Goal: Task Accomplishment & Management: Manage account settings

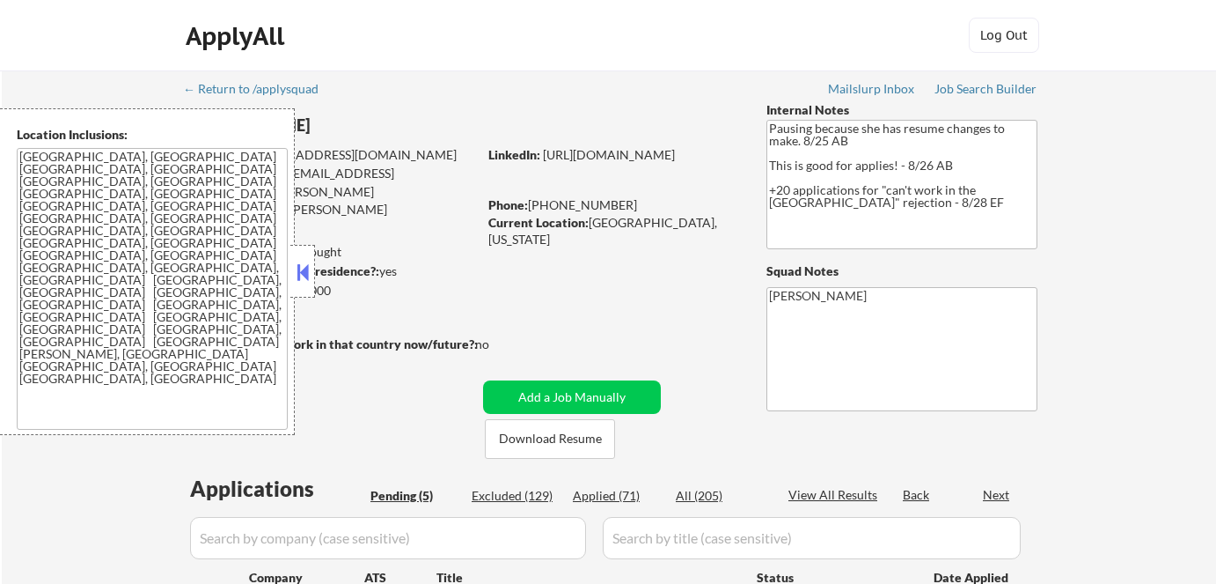
select select ""pending""
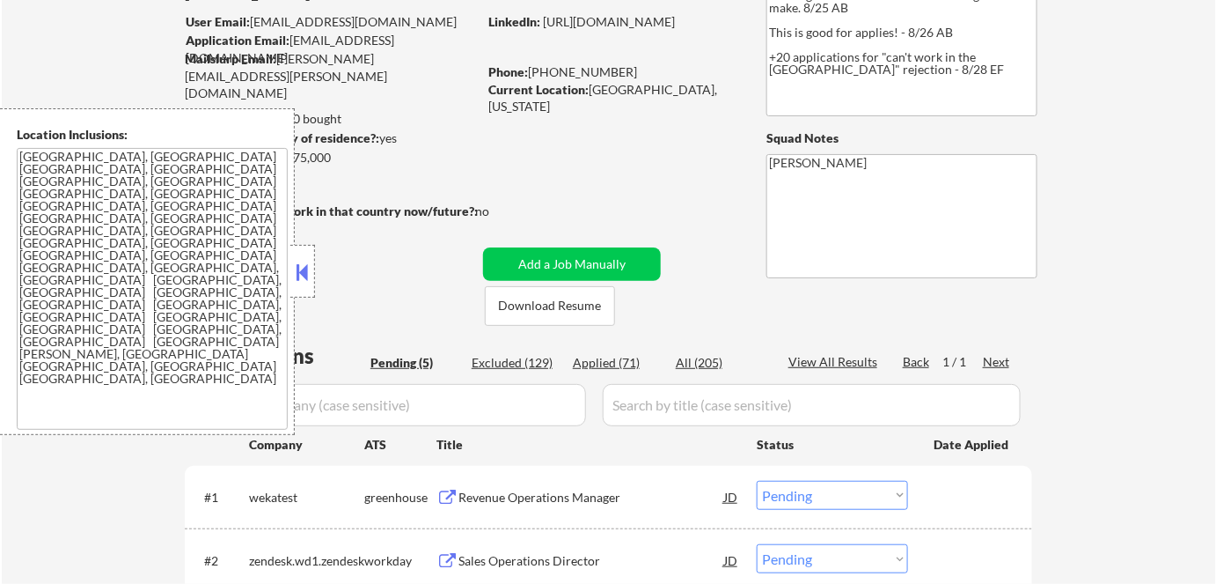
scroll to position [159, 0]
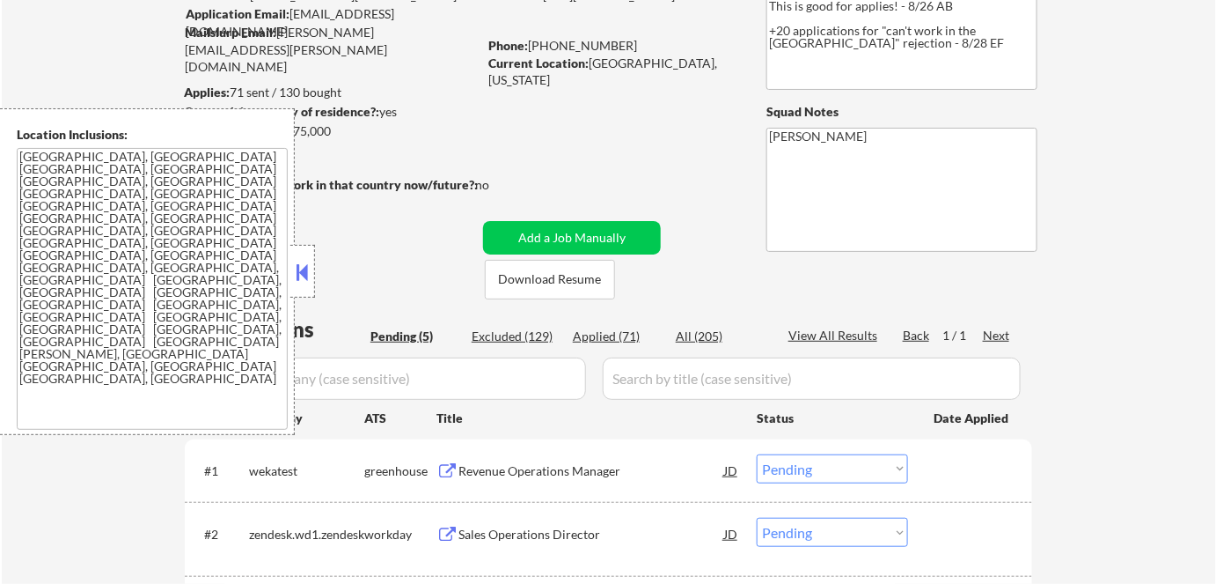
click at [442, 472] on button at bounding box center [448, 471] width 22 height 17
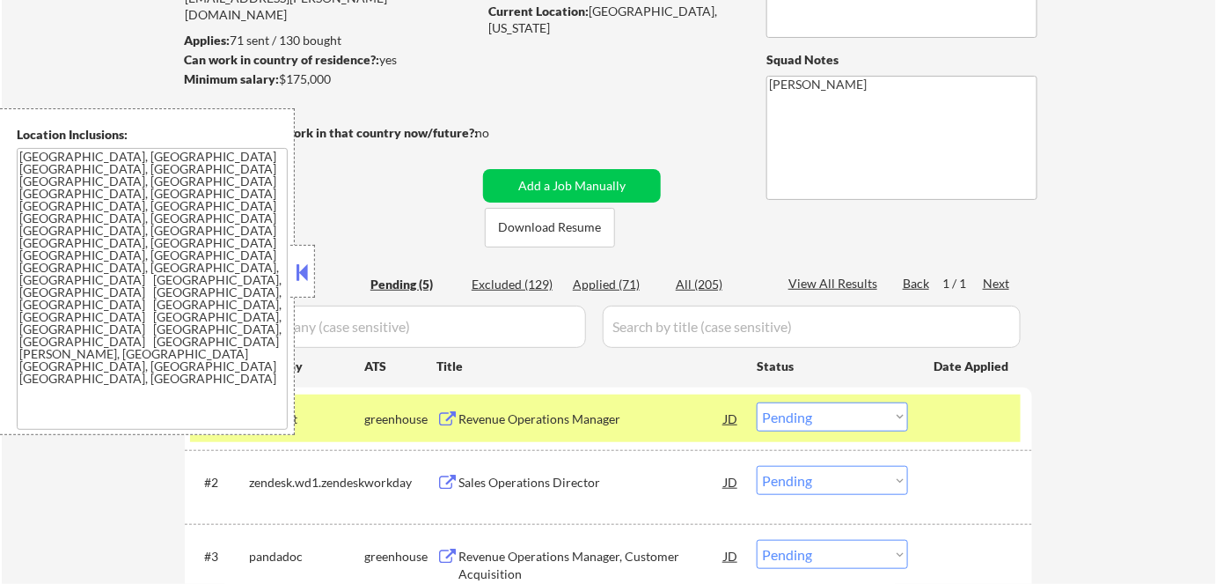
scroll to position [320, 0]
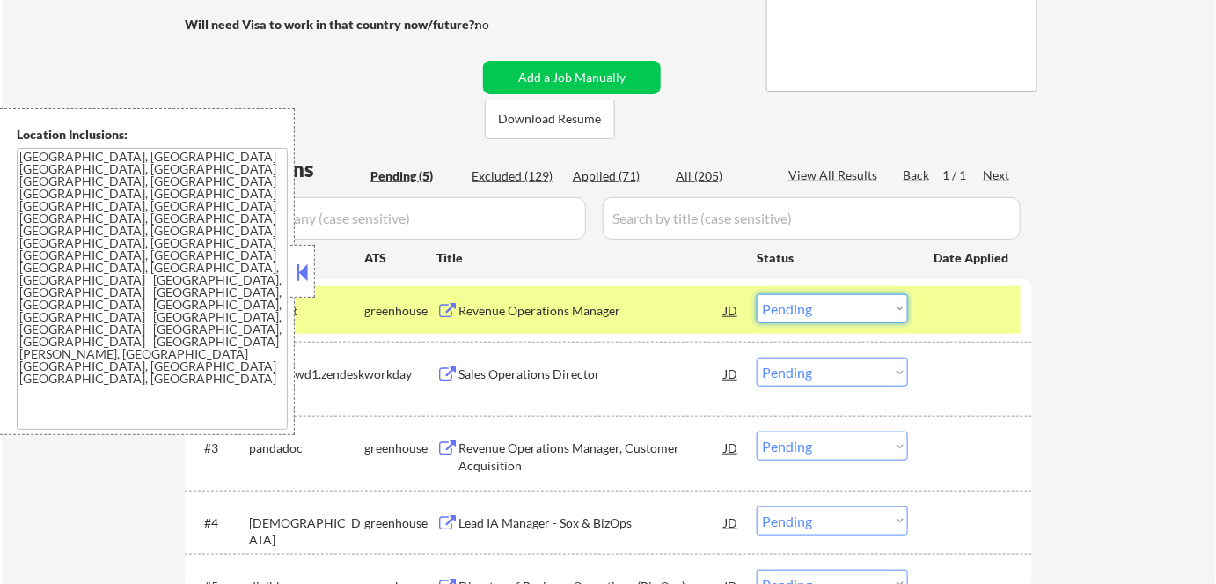
click at [807, 302] on select "Choose an option... Pending Applied Excluded (Questions) Excluded (Expired) Exc…" at bounding box center [832, 308] width 151 height 29
click at [757, 294] on select "Choose an option... Pending Applied Excluded (Questions) Excluded (Expired) Exc…" at bounding box center [832, 308] width 151 height 29
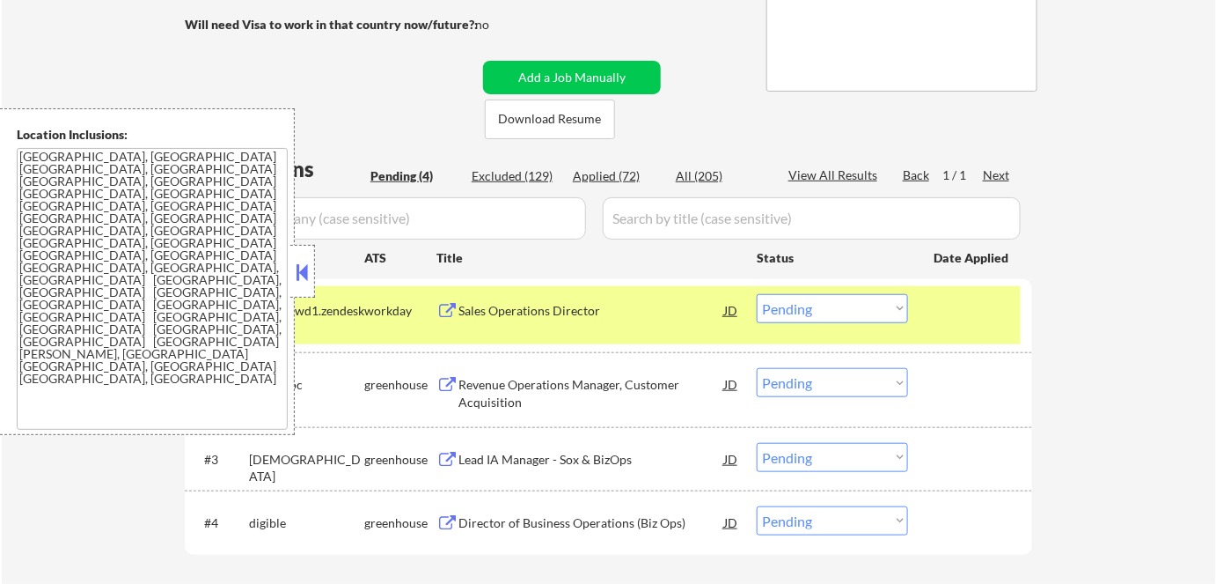
click at [442, 303] on button at bounding box center [448, 311] width 22 height 17
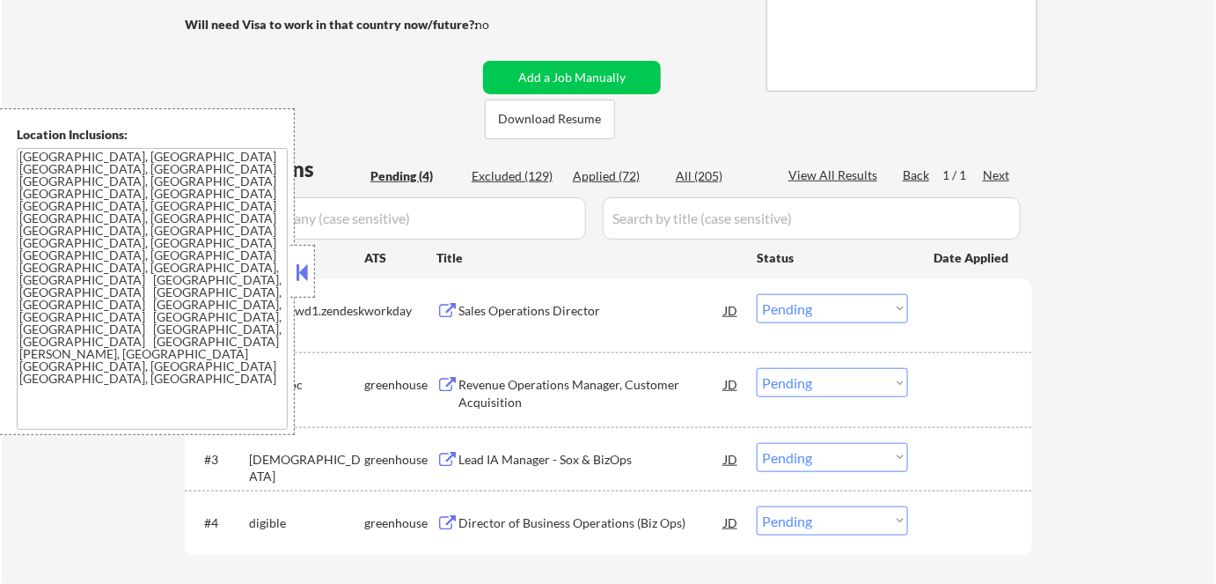
drag, startPoint x: 880, startPoint y: 307, endPoint x: 878, endPoint y: 320, distance: 12.6
click at [880, 307] on select "Choose an option... Pending Applied Excluded (Questions) Excluded (Expired) Exc…" at bounding box center [832, 308] width 151 height 29
click at [757, 294] on select "Choose an option... Pending Applied Excluded (Questions) Excluded (Expired) Exc…" at bounding box center [832, 308] width 151 height 29
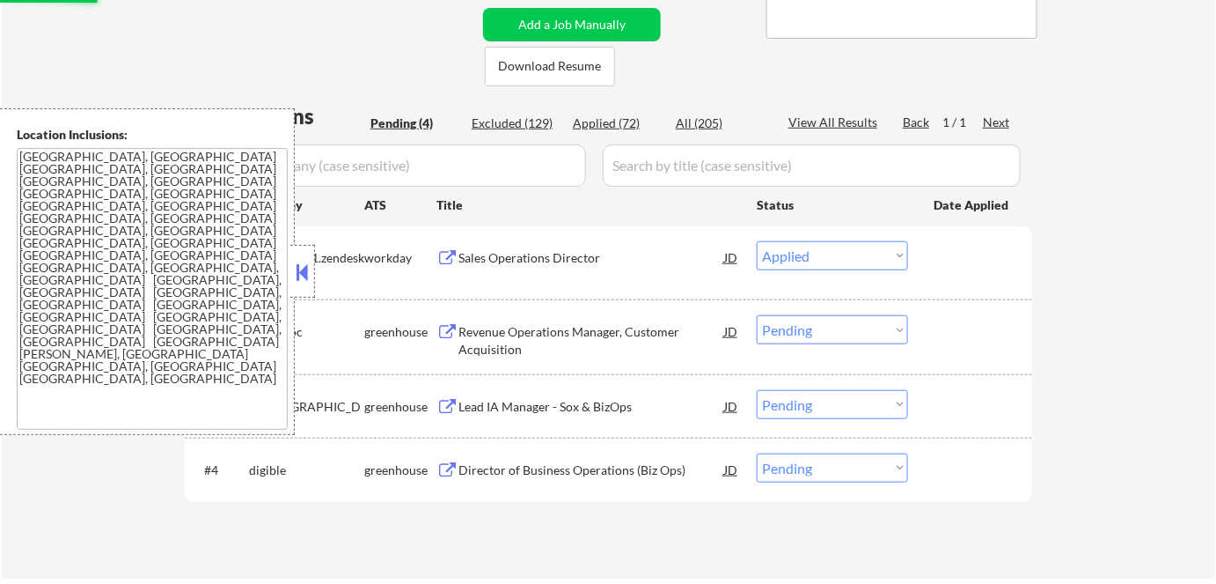
scroll to position [400, 0]
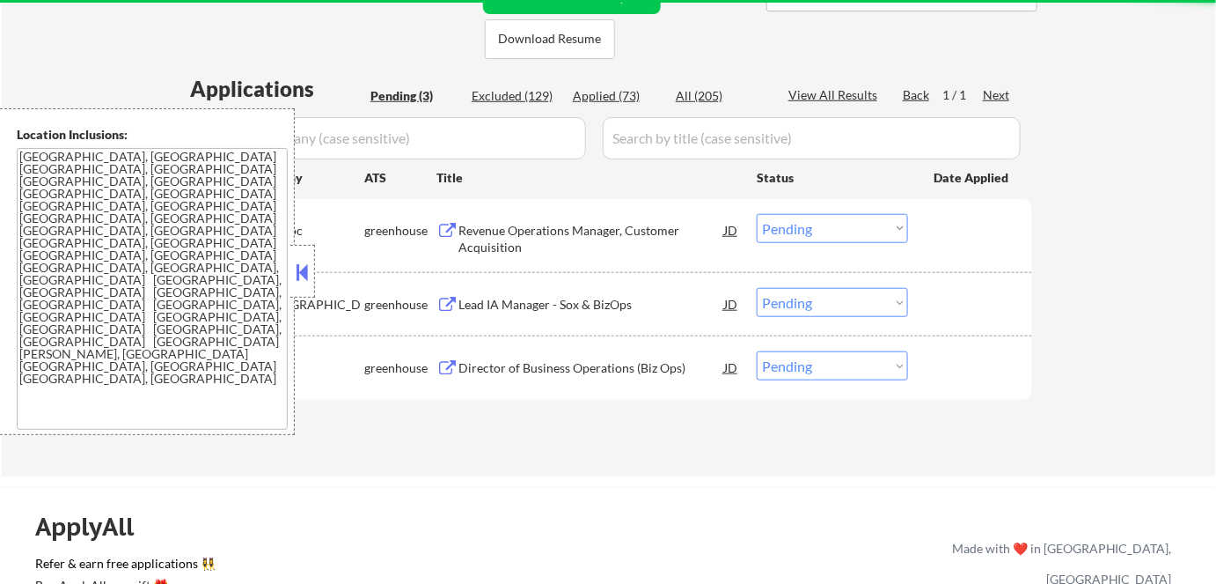
click at [444, 231] on button at bounding box center [448, 231] width 22 height 17
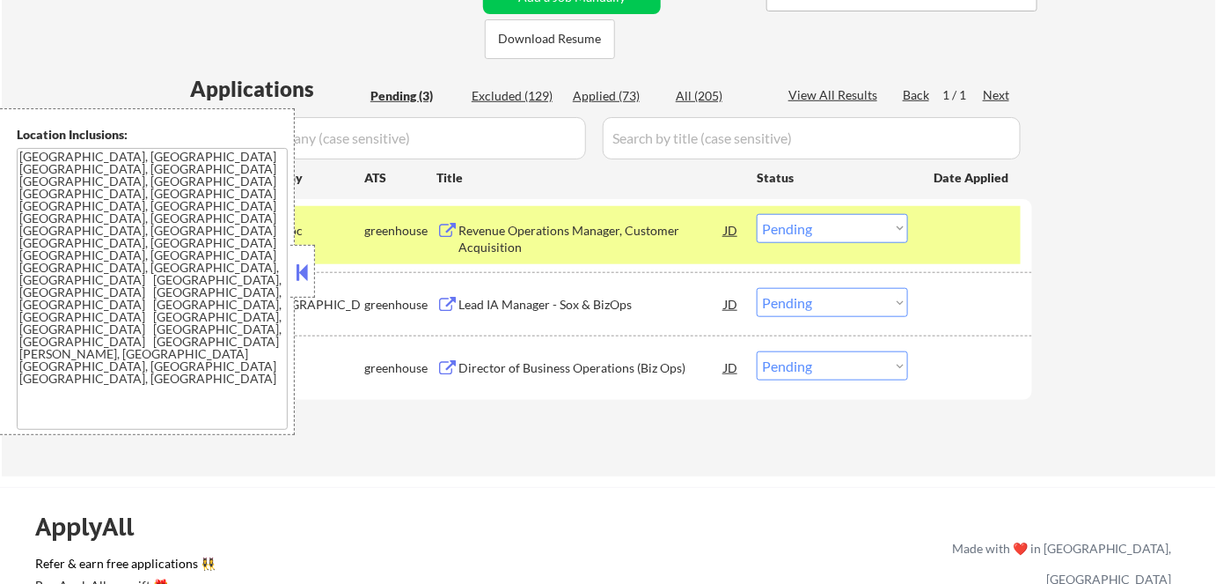
click at [841, 231] on select "Choose an option... Pending Applied Excluded (Questions) Excluded (Expired) Exc…" at bounding box center [832, 228] width 151 height 29
click at [757, 214] on select "Choose an option... Pending Applied Excluded (Questions) Excluded (Expired) Exc…" at bounding box center [832, 228] width 151 height 29
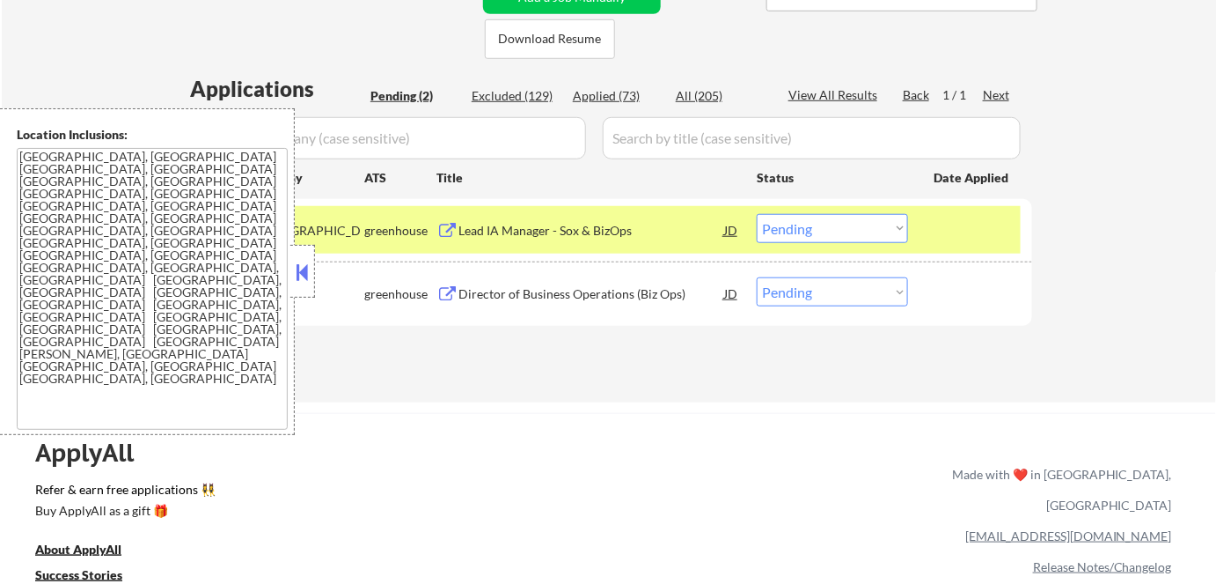
click at [438, 226] on button at bounding box center [448, 231] width 22 height 17
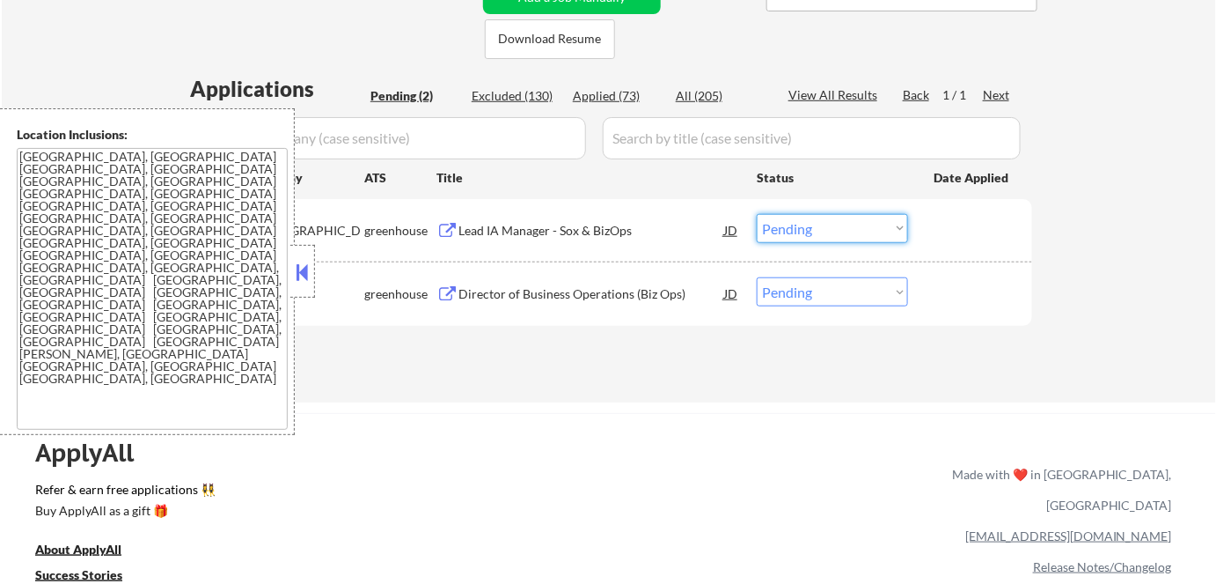
click at [833, 234] on select "Choose an option... Pending Applied Excluded (Questions) Excluded (Expired) Exc…" at bounding box center [832, 228] width 151 height 29
click at [757, 214] on select "Choose an option... Pending Applied Excluded (Questions) Excluded (Expired) Exc…" at bounding box center [832, 228] width 151 height 29
click at [453, 291] on button at bounding box center [448, 294] width 22 height 17
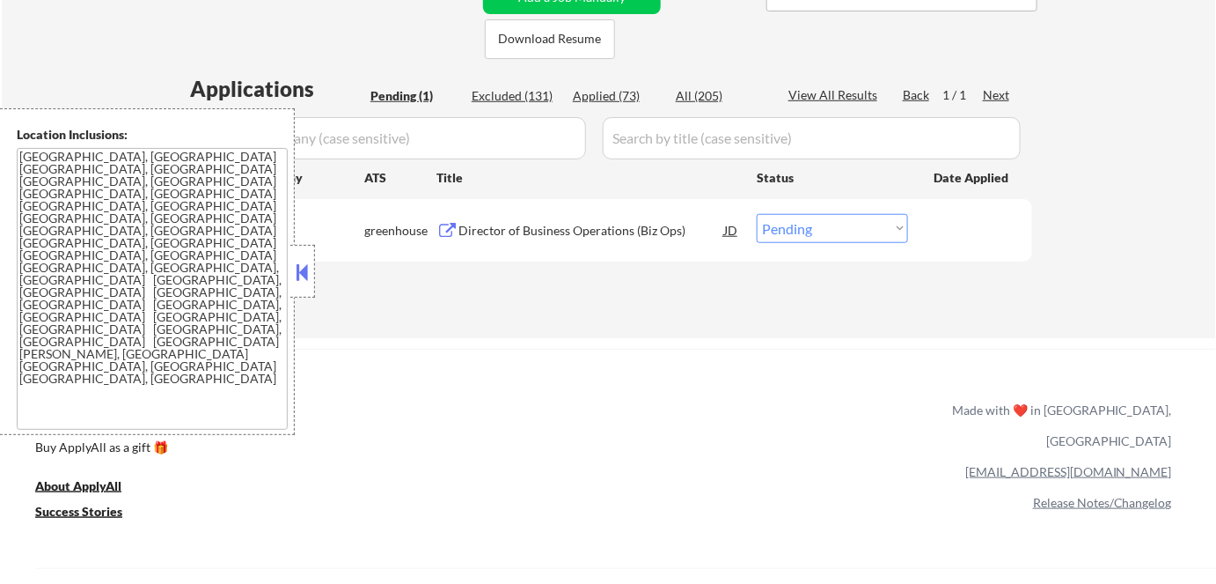
click at [814, 235] on select "Choose an option... Pending Applied Excluded (Questions) Excluded (Expired) Exc…" at bounding box center [832, 228] width 151 height 29
select select ""excluded__salary_""
click at [757, 214] on select "Choose an option... Pending Applied Excluded (Questions) Excluded (Expired) Exc…" at bounding box center [832, 228] width 151 height 29
